Goal: Task Accomplishment & Management: Complete application form

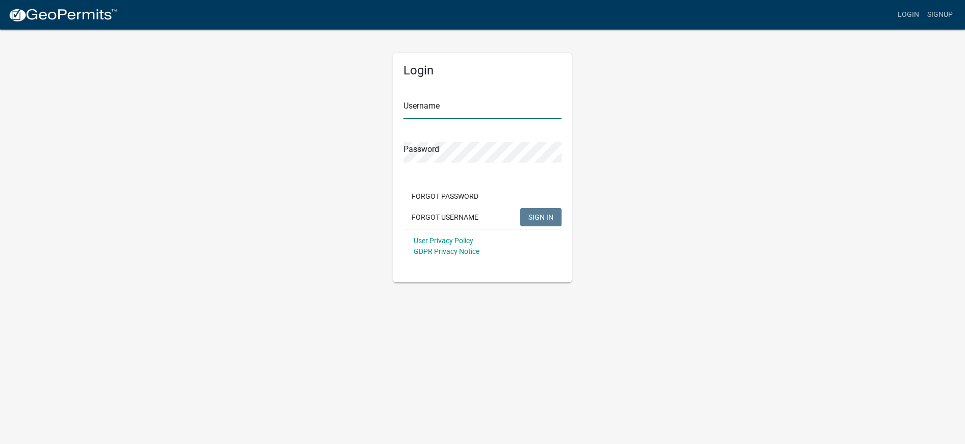
type input "mistermohr"
click at [541, 218] on span "SIGN IN" at bounding box center [540, 217] width 25 height 8
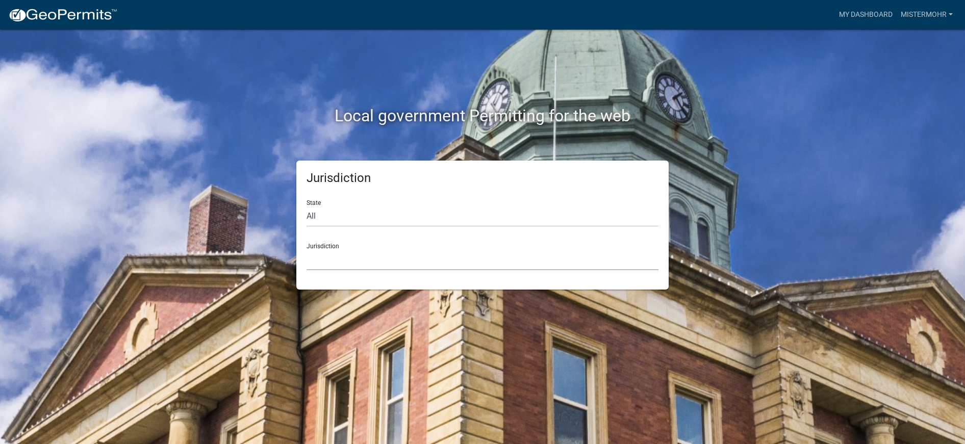
click at [381, 259] on select "[GEOGRAPHIC_DATA], [US_STATE] [GEOGRAPHIC_DATA], [US_STATE][PERSON_NAME][GEOGRA…" at bounding box center [482, 259] width 352 height 21
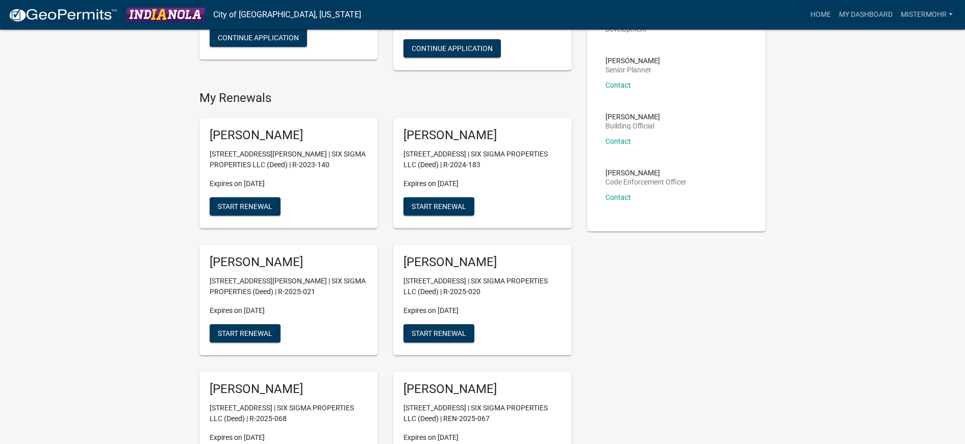
scroll to position [162, 0]
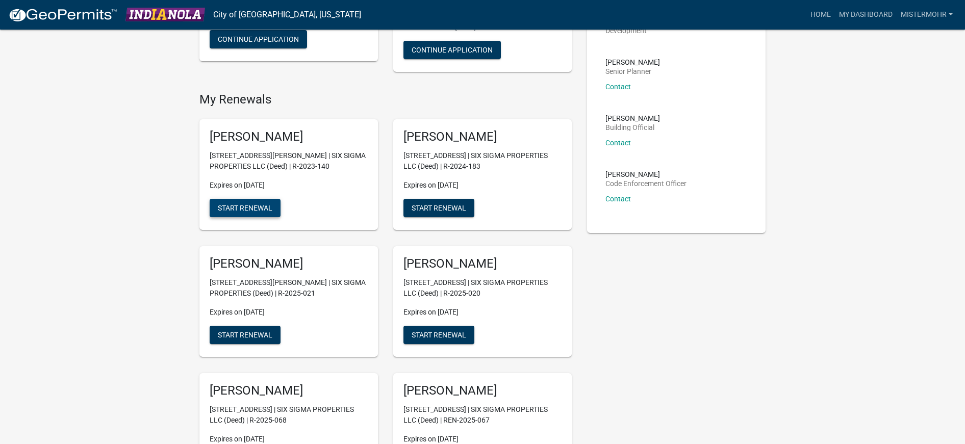
click at [248, 205] on span "Start Renewal" at bounding box center [245, 208] width 55 height 8
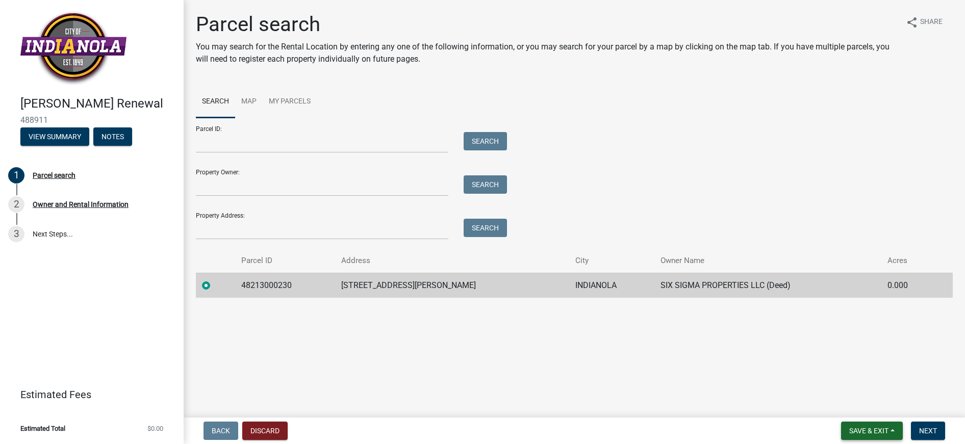
click at [878, 428] on span "Save & Exit" at bounding box center [868, 431] width 39 height 8
click at [932, 429] on span "Next" at bounding box center [928, 431] width 18 height 8
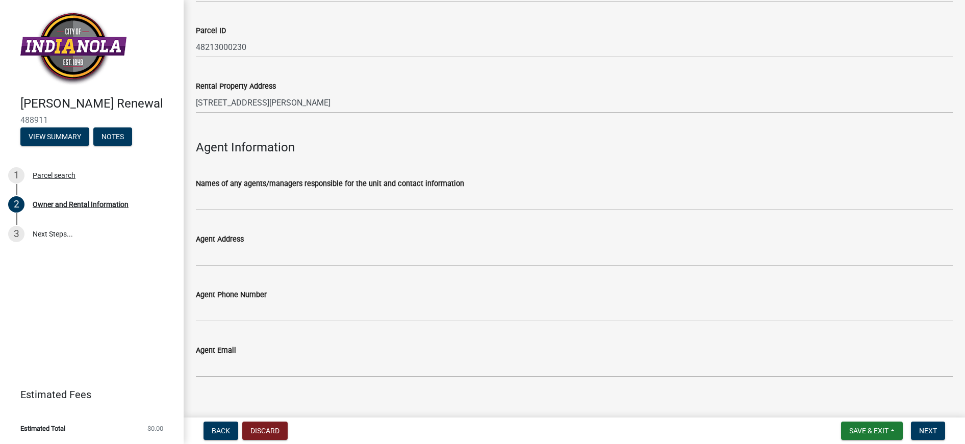
scroll to position [1045, 0]
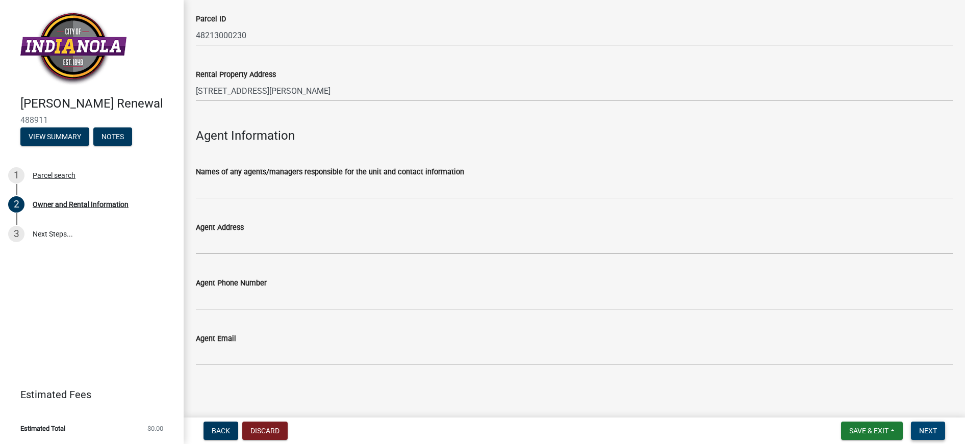
click at [929, 430] on span "Next" at bounding box center [928, 431] width 18 height 8
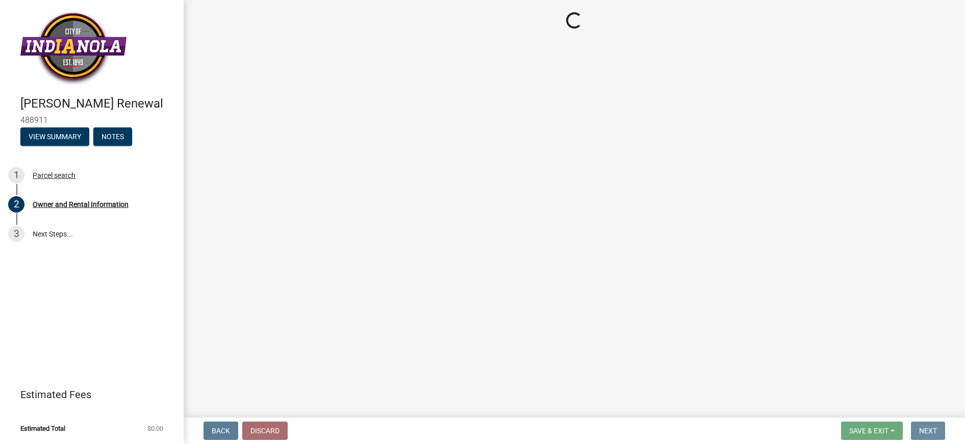
scroll to position [0, 0]
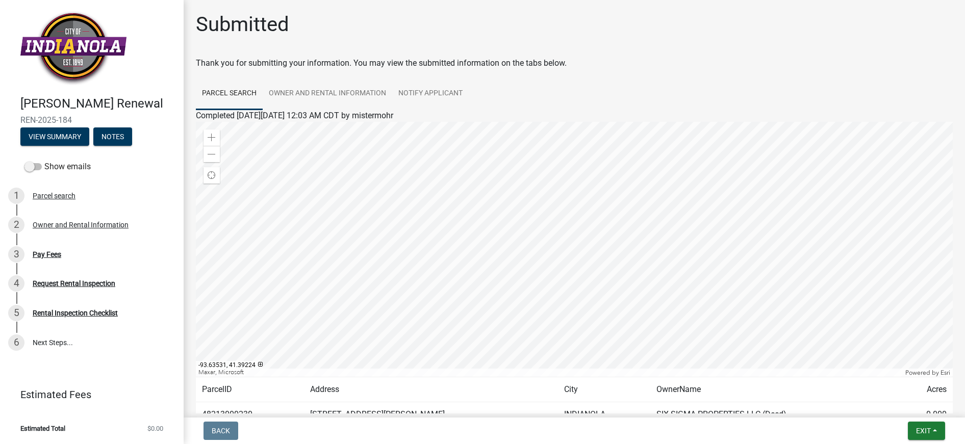
drag, startPoint x: 353, startPoint y: 63, endPoint x: 579, endPoint y: 66, distance: 225.9
click at [579, 66] on div "Thank you for submitting your information. You may view the submitted informati…" at bounding box center [574, 63] width 757 height 12
click at [524, 65] on div "Thank you for submitting your information. You may view the submitted informati…" at bounding box center [574, 63] width 757 height 12
